Goal: Navigation & Orientation: Find specific page/section

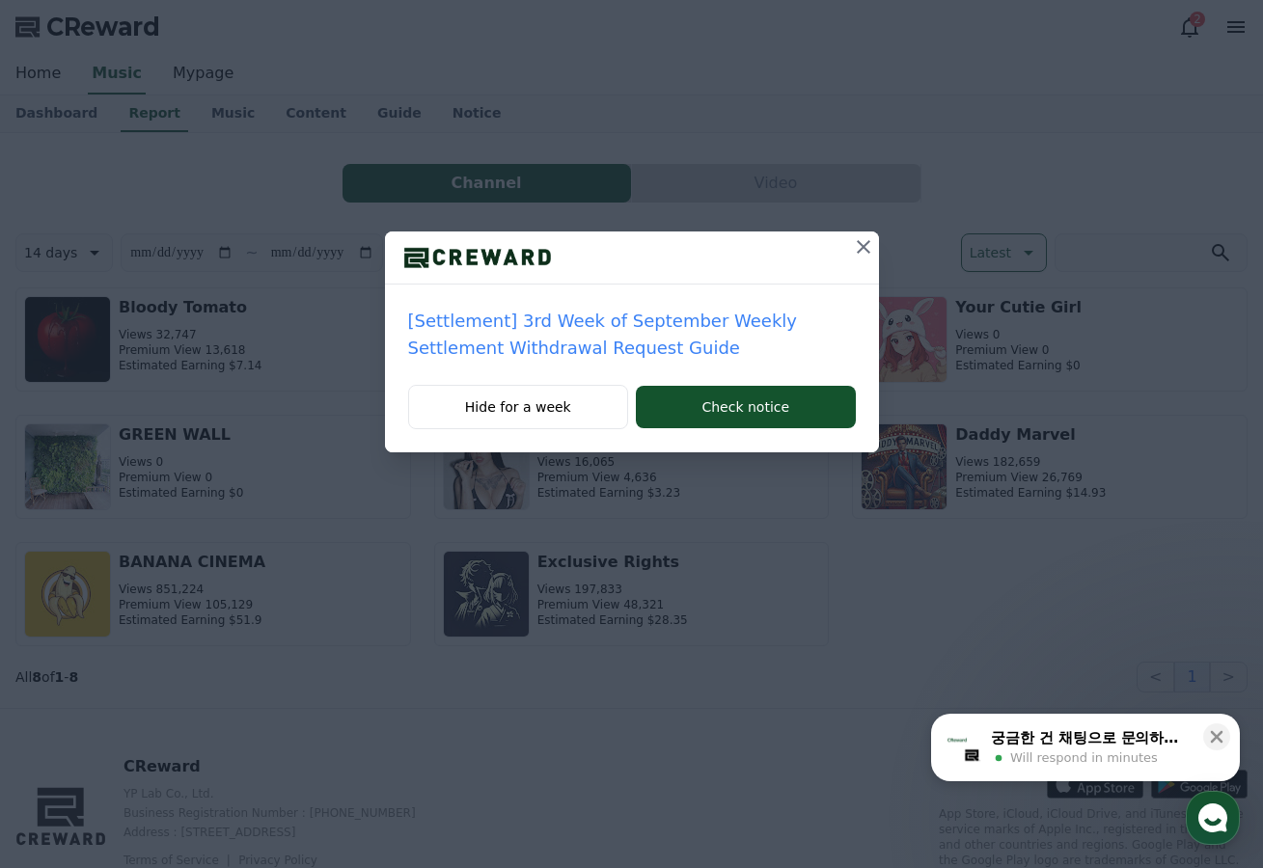
click at [861, 249] on icon at bounding box center [863, 247] width 14 height 14
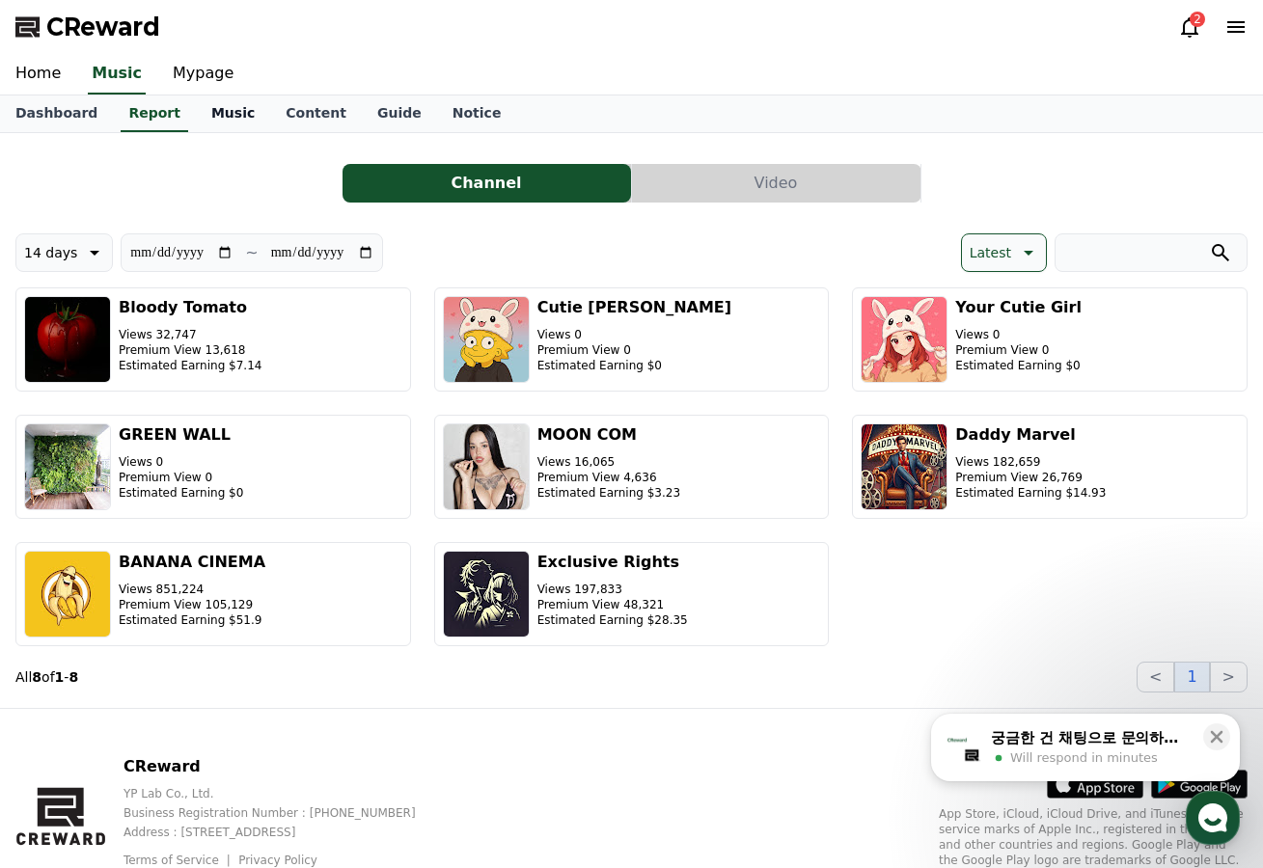
click at [214, 113] on link "Music" at bounding box center [233, 113] width 74 height 37
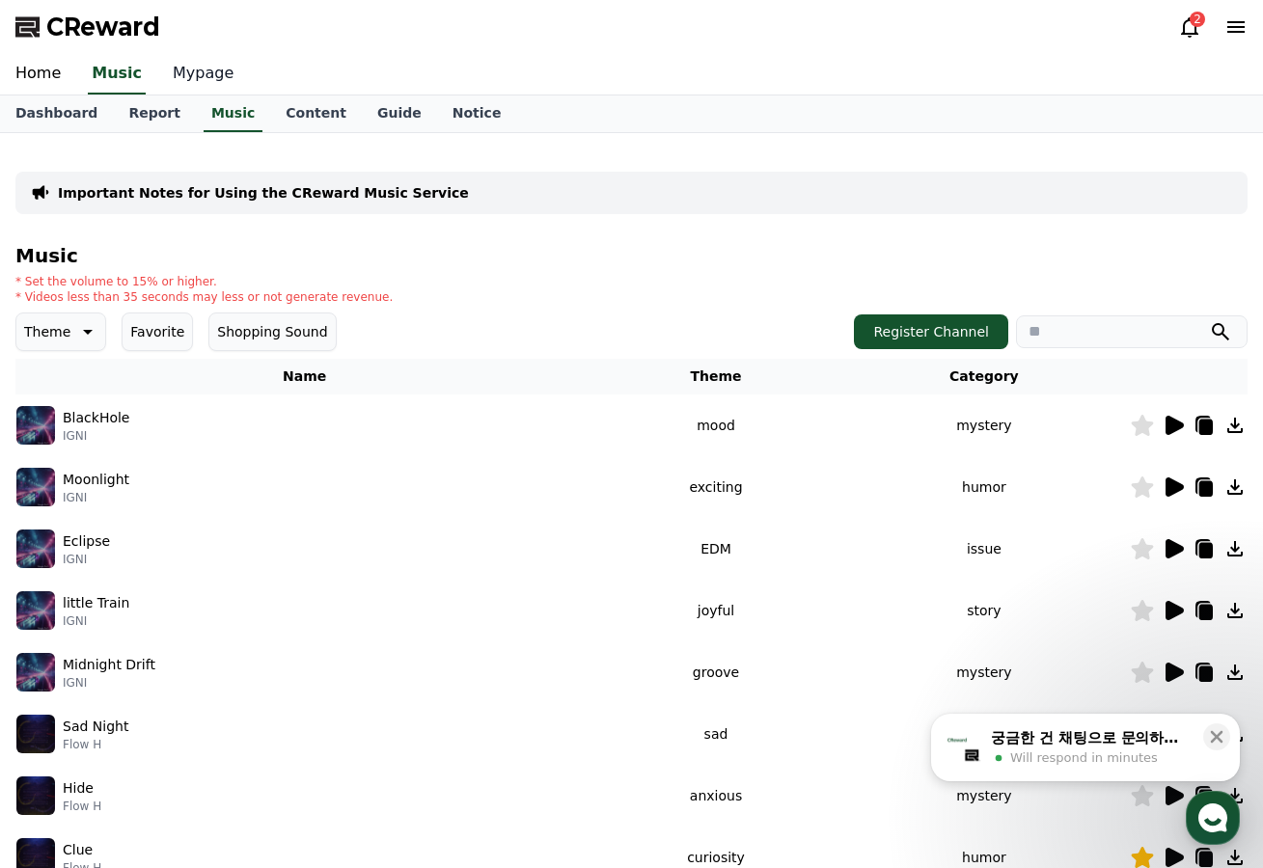
click at [177, 75] on link "Mypage" at bounding box center [203, 74] width 92 height 41
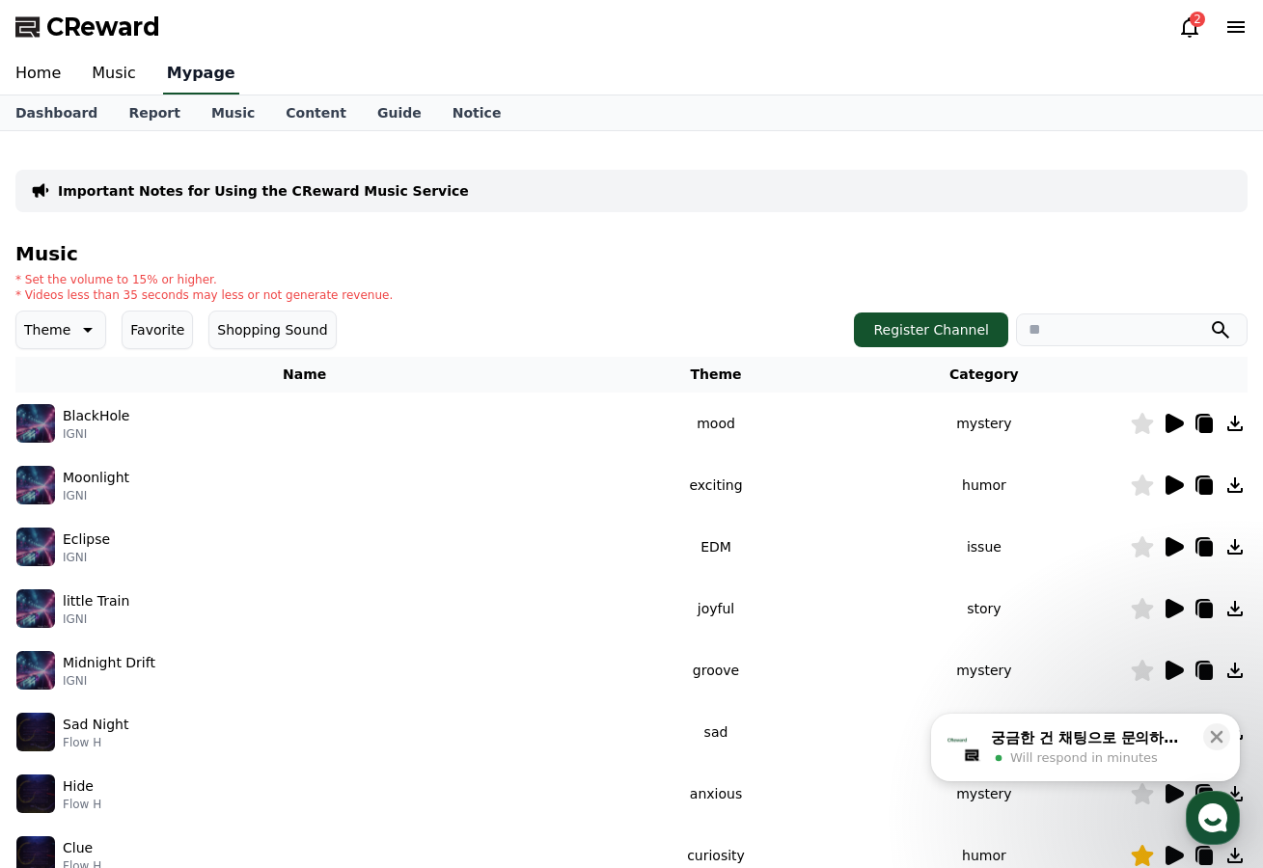
select select "**********"
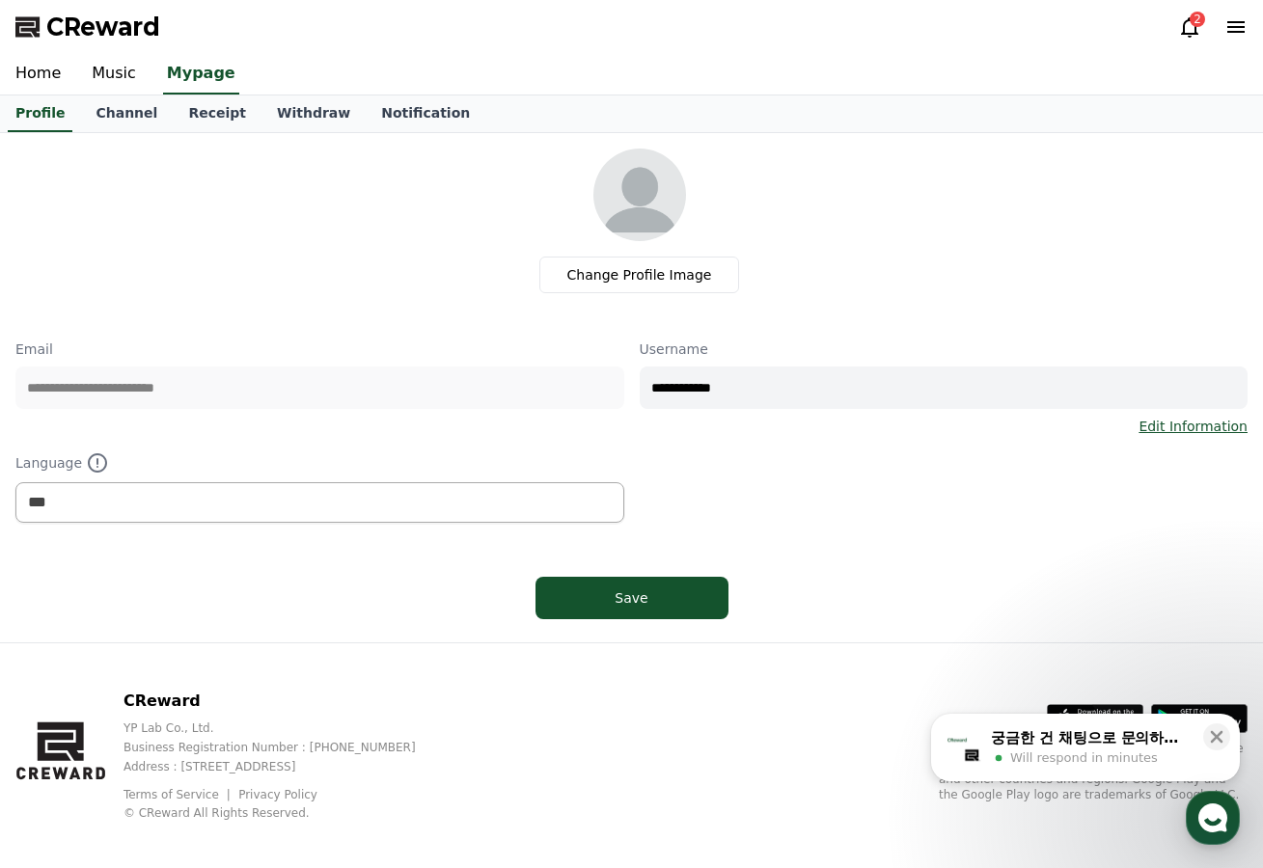
click at [1192, 30] on icon at bounding box center [1189, 26] width 23 height 23
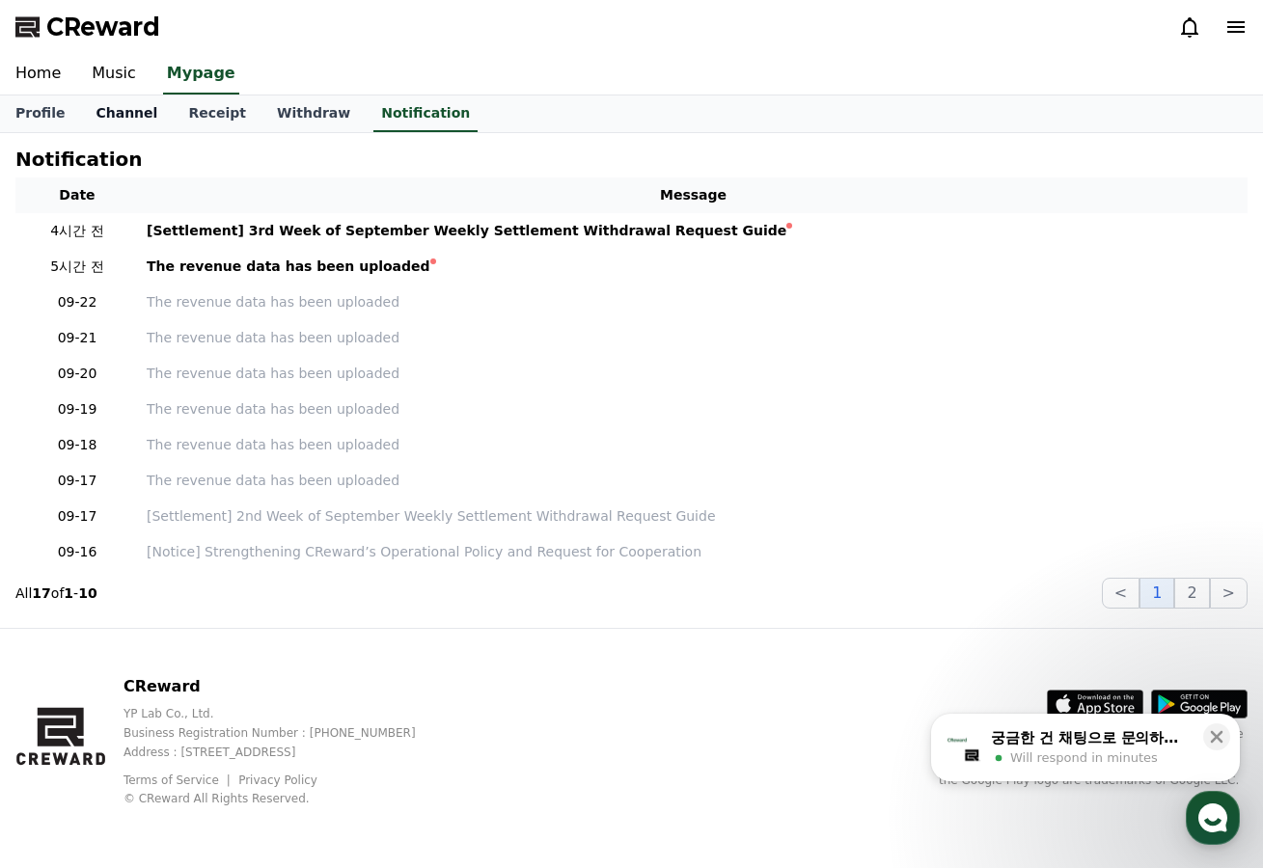
click at [116, 109] on link "Channel" at bounding box center [126, 113] width 93 height 37
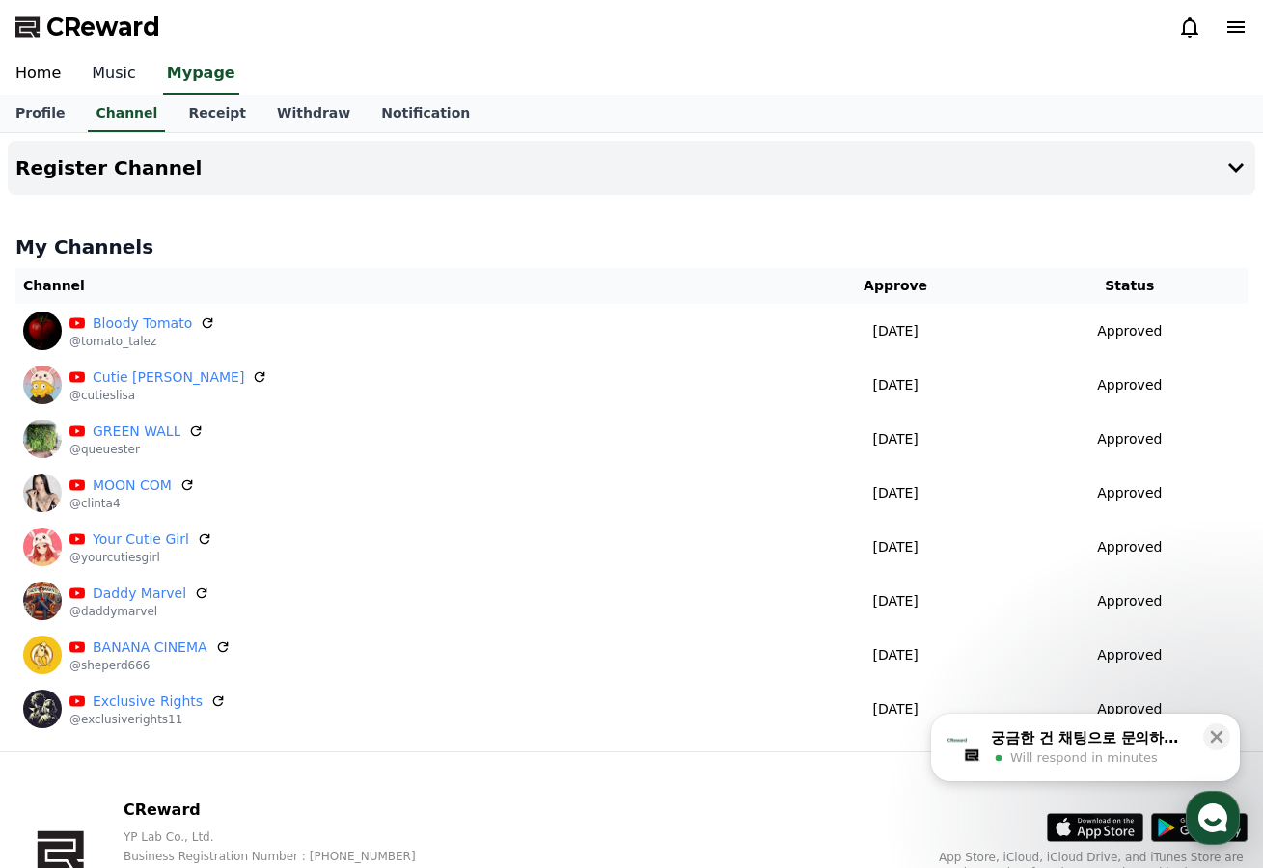
click at [111, 76] on link "Music" at bounding box center [113, 74] width 75 height 41
